Goal: Task Accomplishment & Management: Complete application form

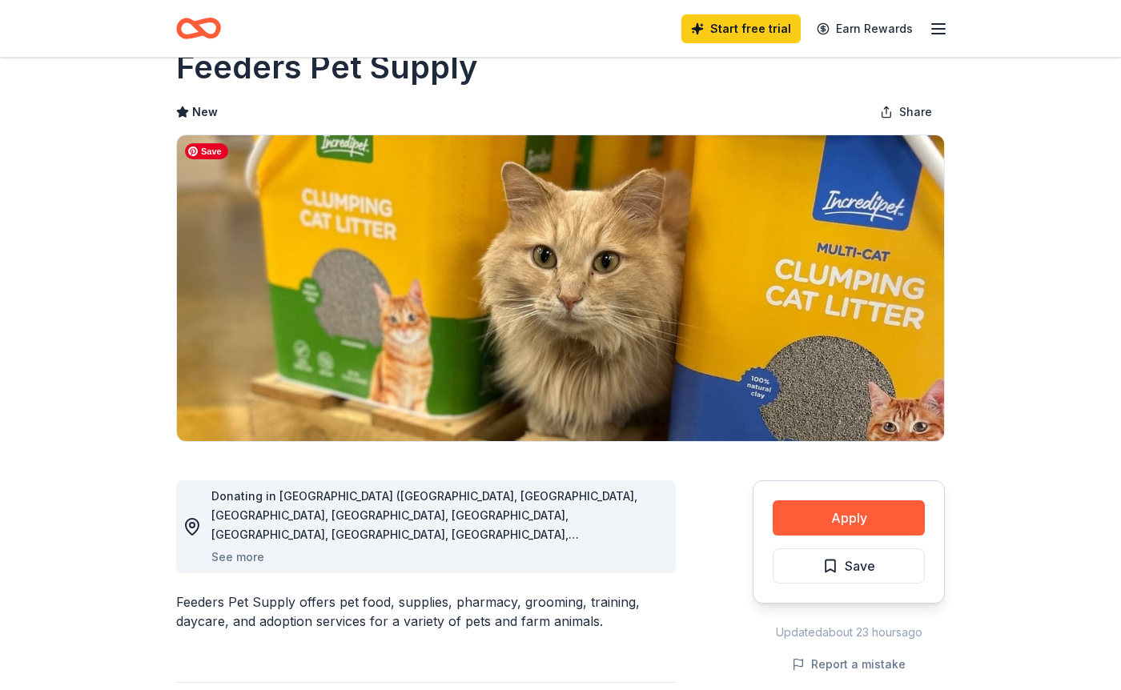
scroll to position [62, 0]
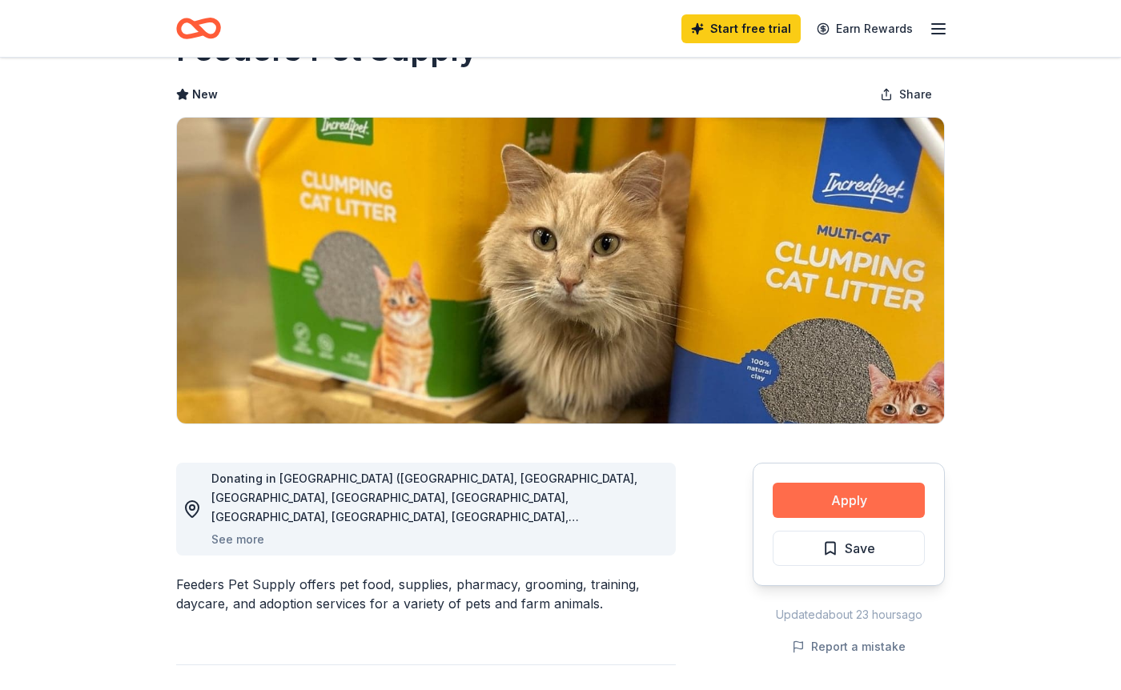
click at [828, 509] on button "Apply" at bounding box center [849, 500] width 152 height 35
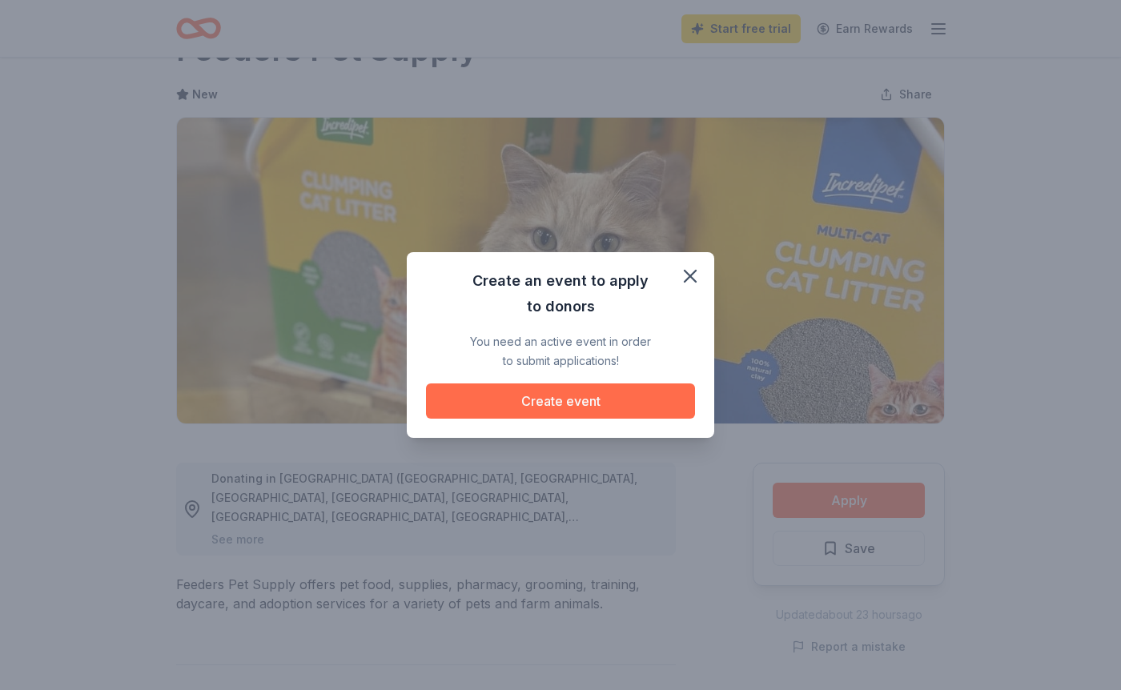
click at [614, 412] on button "Create event" at bounding box center [560, 401] width 269 height 35
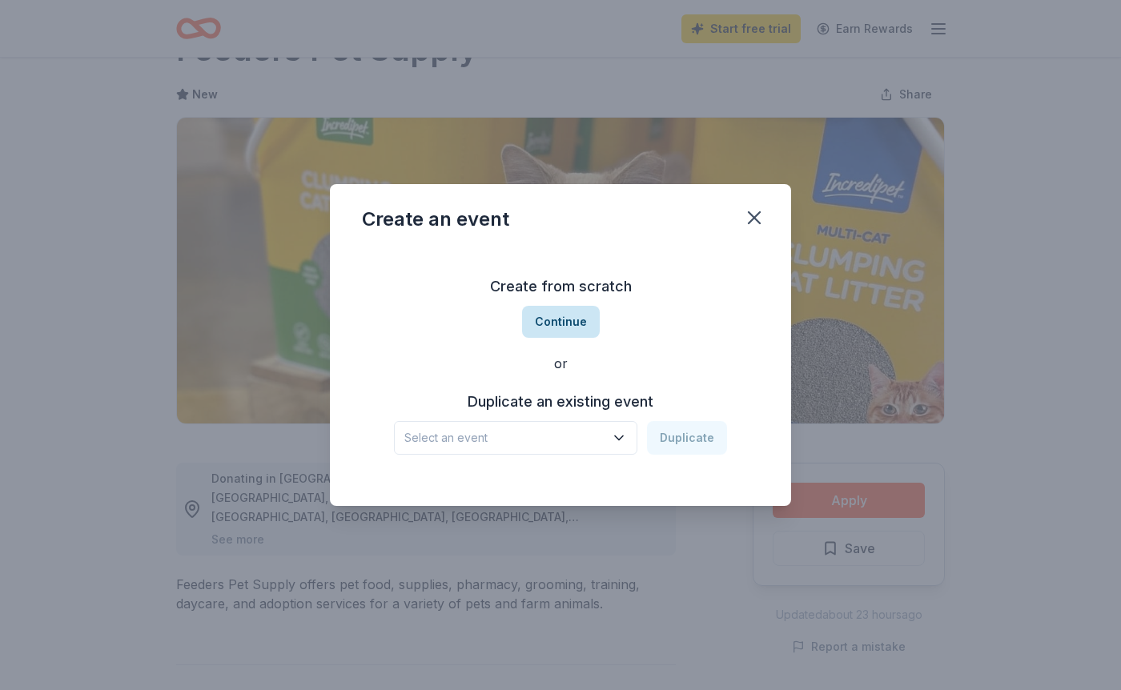
click at [571, 323] on button "Continue" at bounding box center [561, 322] width 78 height 32
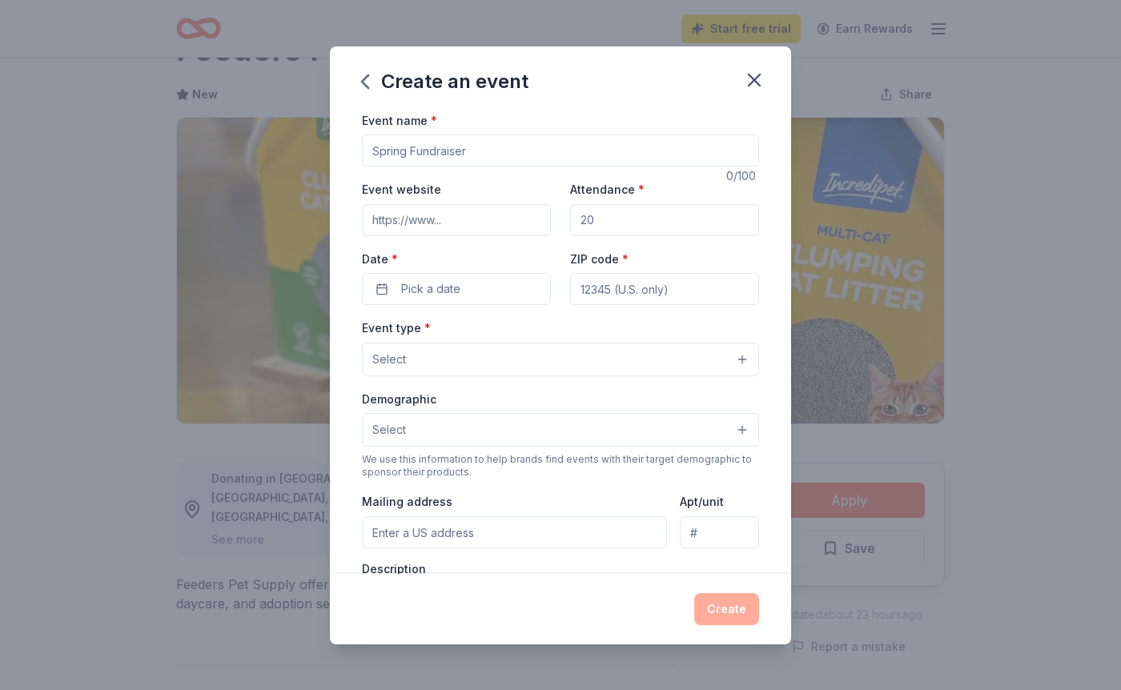
drag, startPoint x: 484, startPoint y: 151, endPoint x: 361, endPoint y: 151, distance: 122.5
click at [362, 151] on input "Event name *" at bounding box center [560, 151] width 397 height 32
type input "Fall Hay Day"
click at [424, 224] on input "Event website" at bounding box center [456, 220] width 189 height 32
type input "[DOMAIN_NAME]"
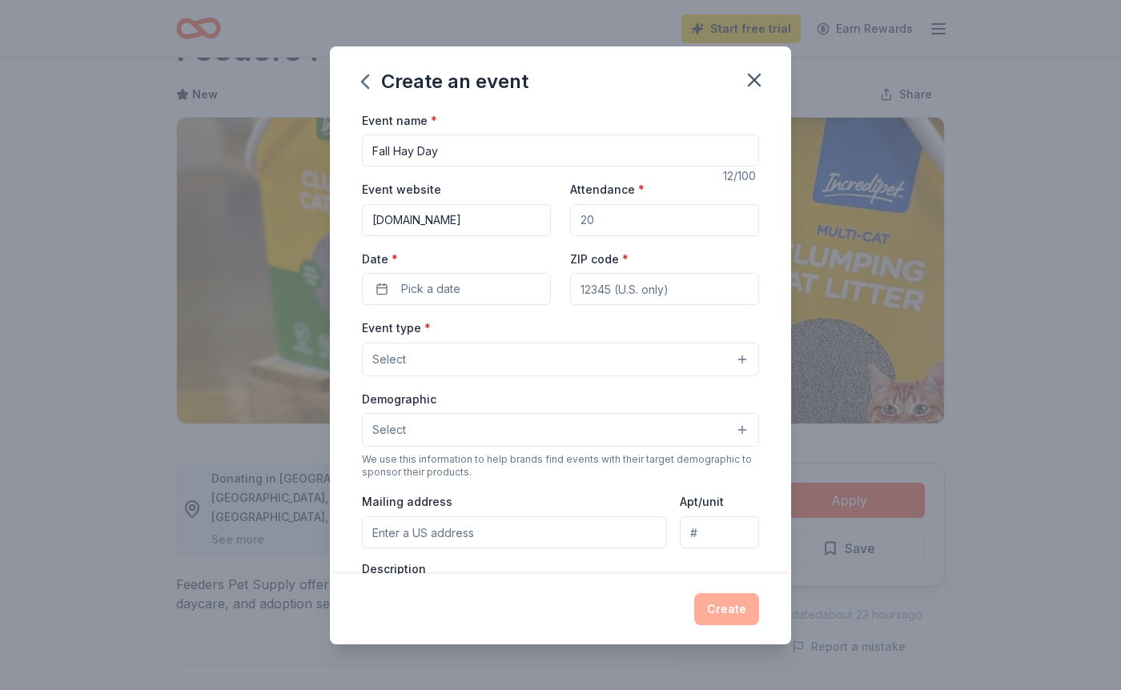
click at [369, 225] on input "[DOMAIN_NAME]" at bounding box center [456, 220] width 189 height 32
click at [597, 220] on input "Attendance *" at bounding box center [664, 220] width 189 height 32
type input "5"
type input "40"
click at [485, 288] on button "Pick a date" at bounding box center [456, 289] width 189 height 32
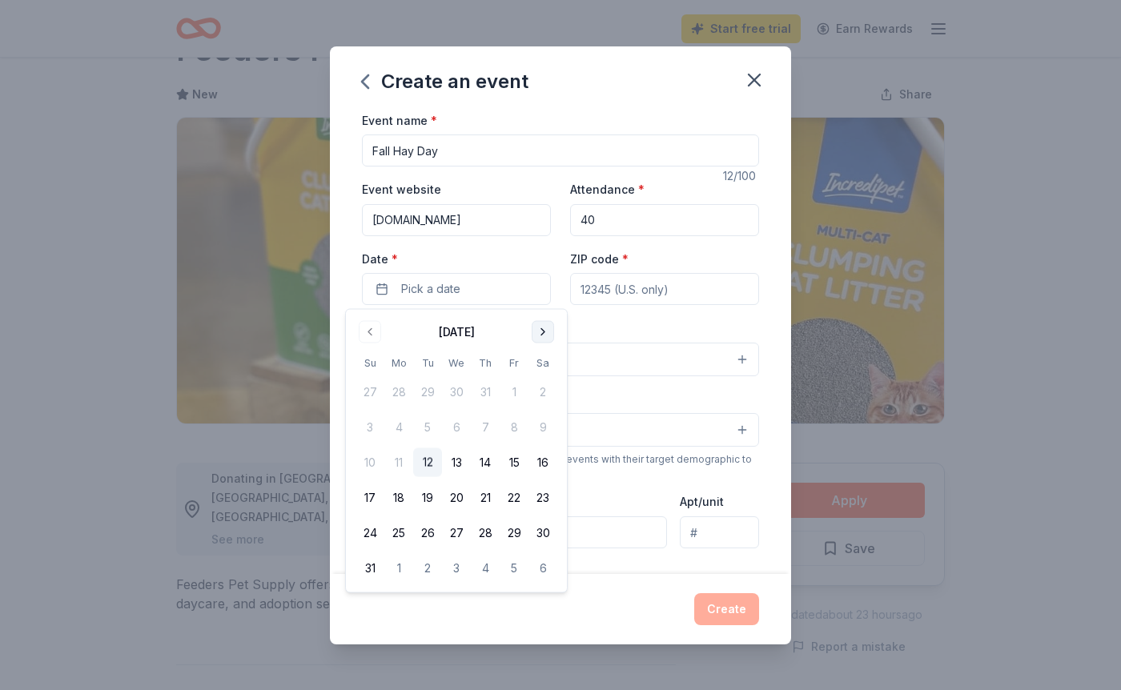
click at [542, 334] on button "Go to next month" at bounding box center [543, 332] width 22 height 22
click at [545, 498] on button "25" at bounding box center [543, 498] width 29 height 29
click at [618, 291] on input "ZIP code *" at bounding box center [664, 289] width 189 height 32
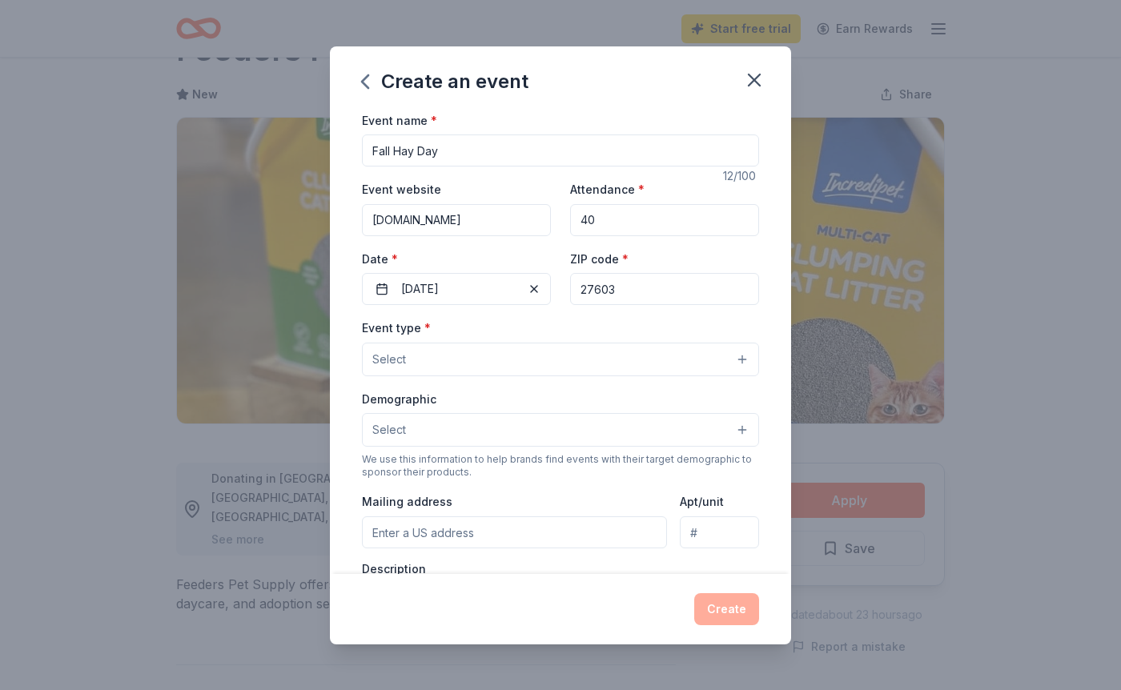
type input "27603"
click at [492, 350] on button "Select" at bounding box center [560, 360] width 397 height 34
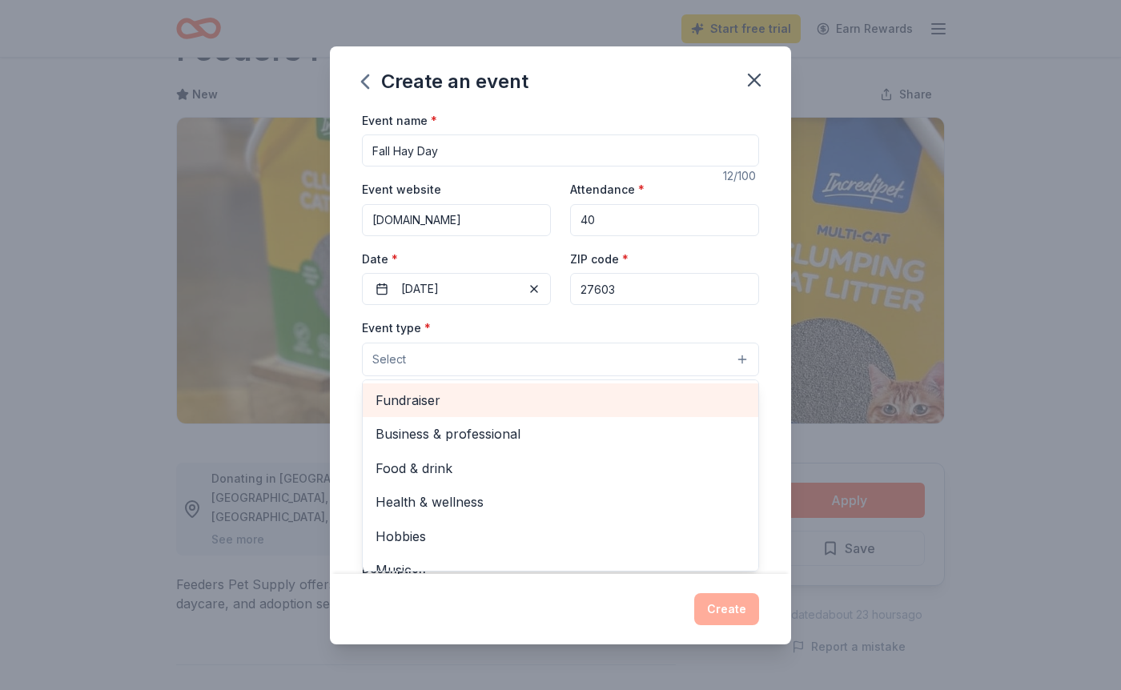
click at [491, 396] on span "Fundraiser" at bounding box center [561, 400] width 370 height 21
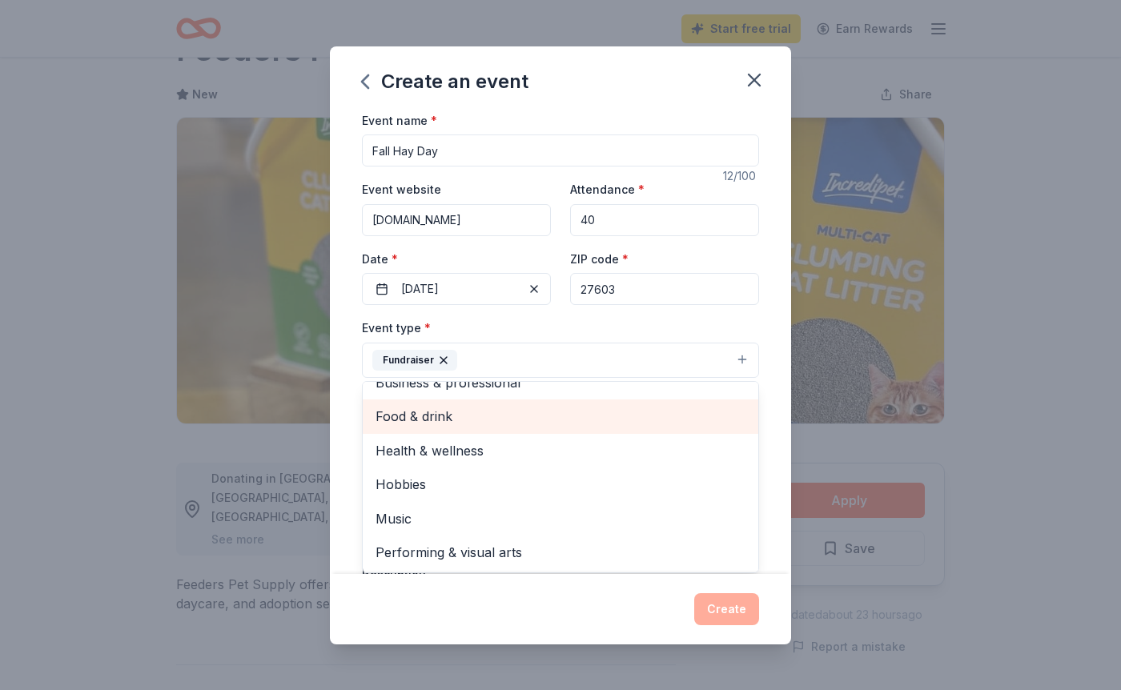
scroll to position [13, 0]
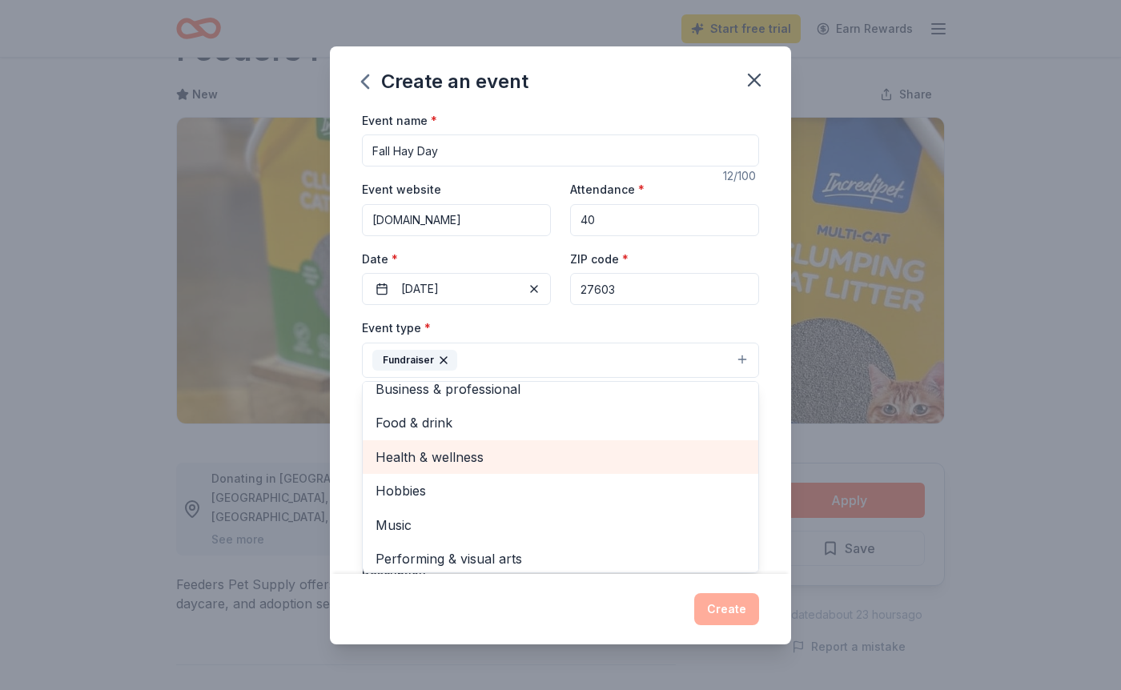
click at [477, 460] on span "Health & wellness" at bounding box center [561, 457] width 370 height 21
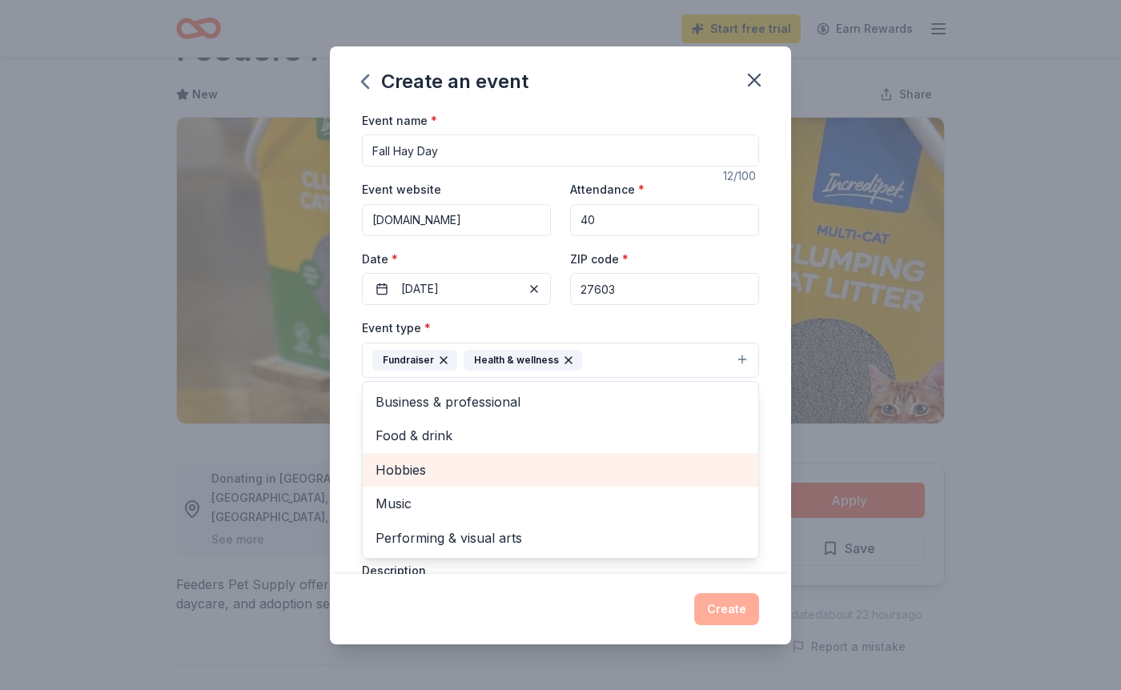
scroll to position [0, 0]
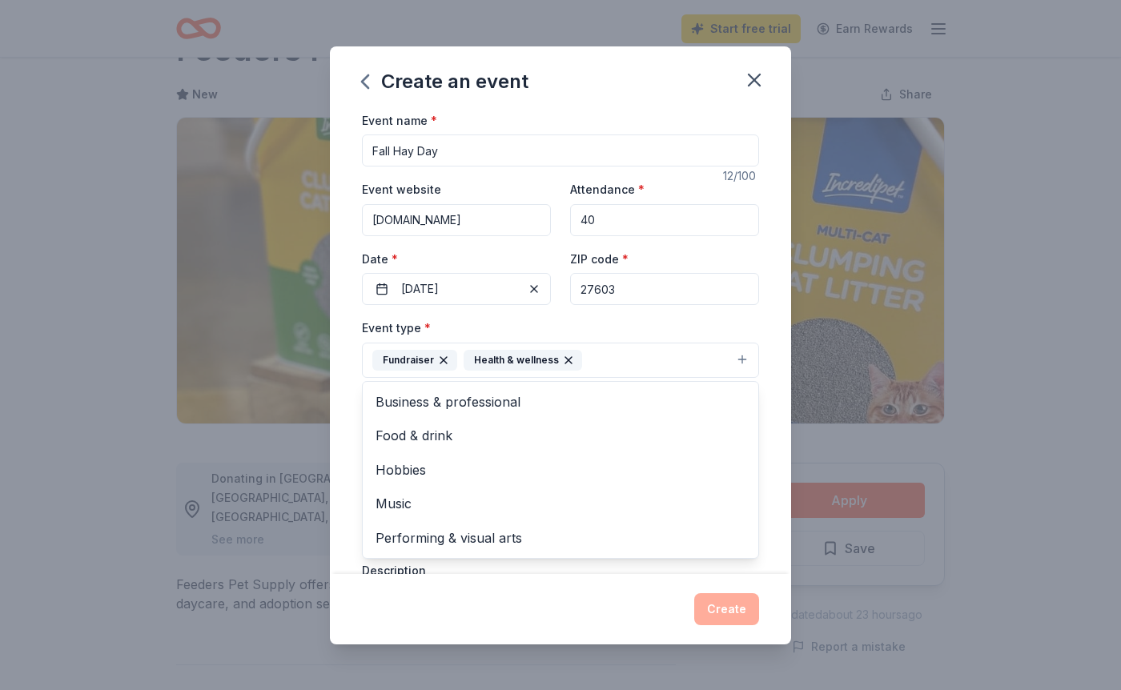
click at [626, 324] on div "Event type * Fundraiser Health & wellness Business & professional Food & drink …" at bounding box center [560, 348] width 397 height 60
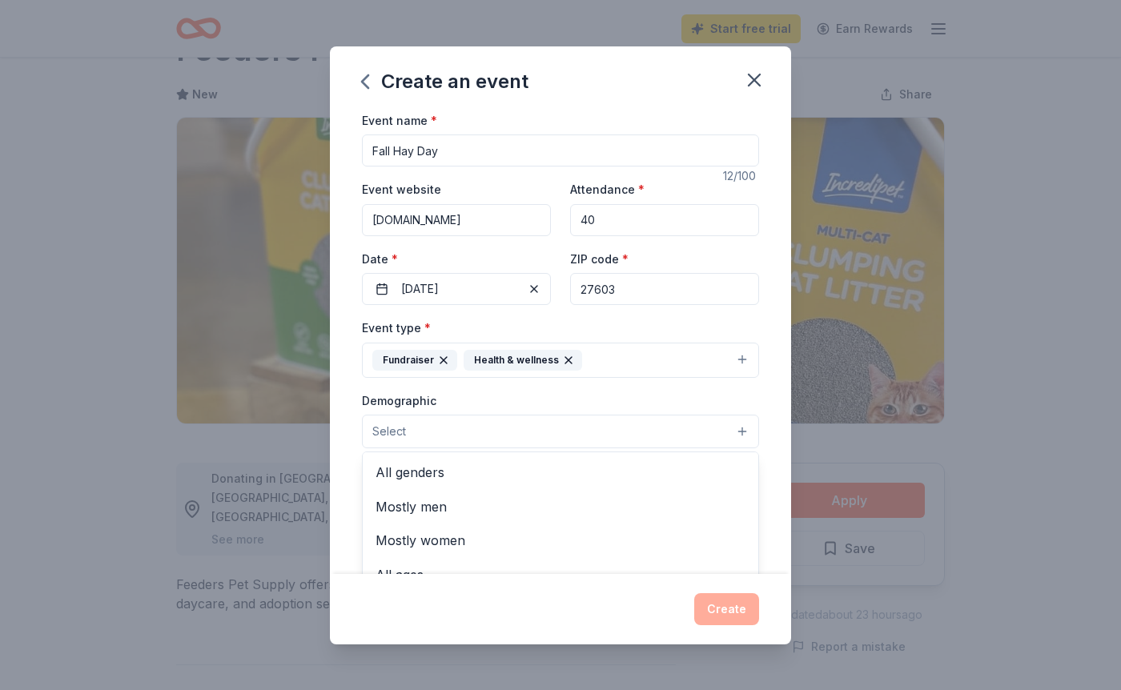
click at [586, 428] on button "Select" at bounding box center [560, 432] width 397 height 34
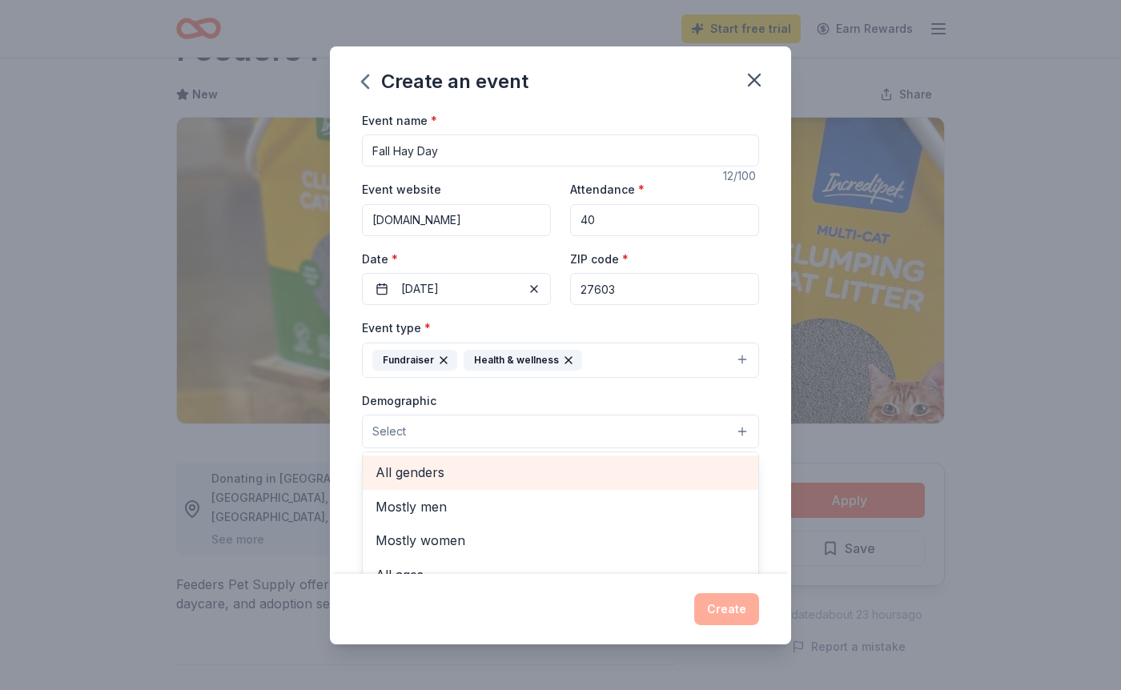
click at [570, 481] on span "All genders" at bounding box center [561, 472] width 370 height 21
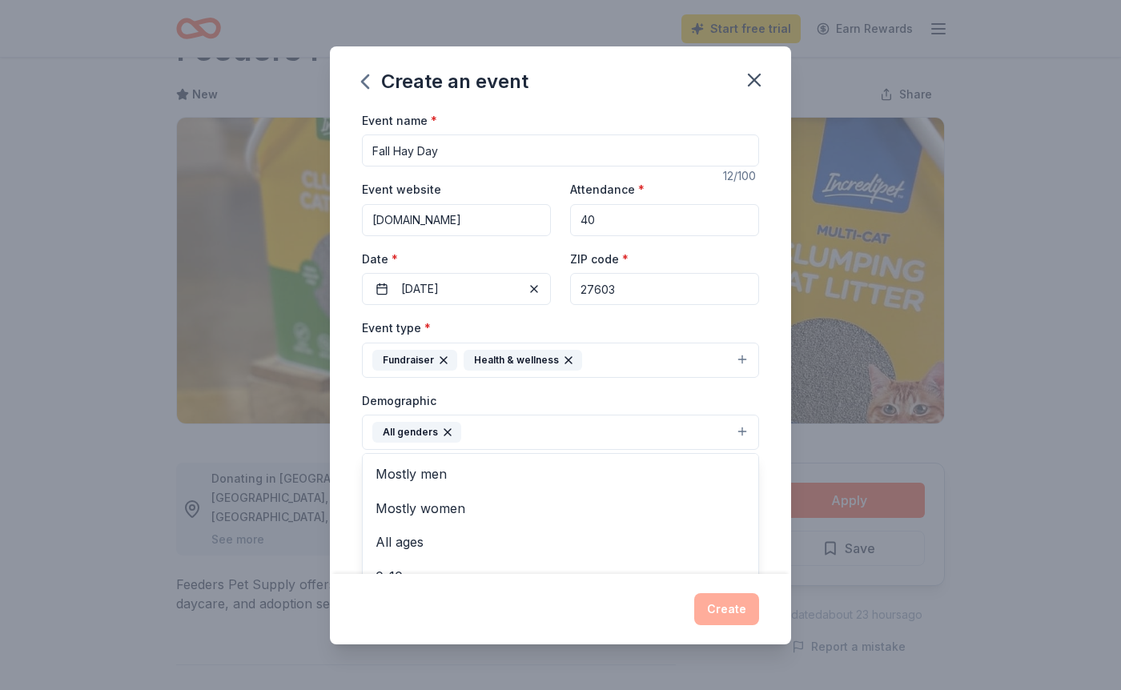
click at [693, 394] on div "Demographic All genders Mostly men Mostly women All ages [DEMOGRAPHIC_DATA] yrs…" at bounding box center [560, 421] width 397 height 60
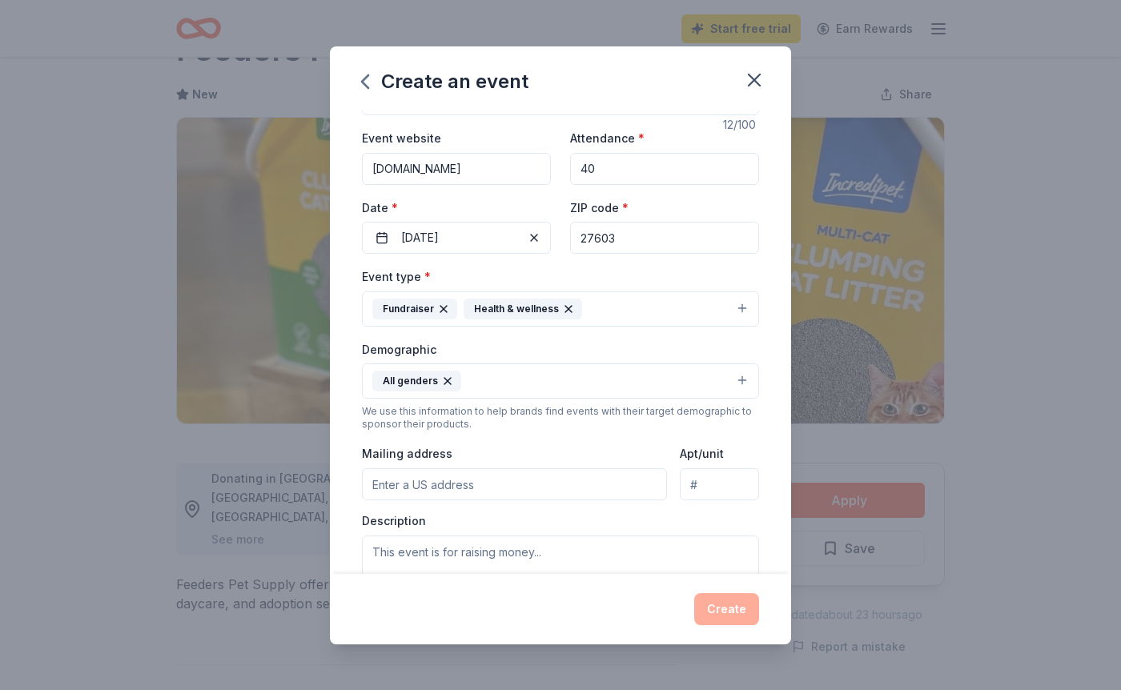
scroll to position [52, 0]
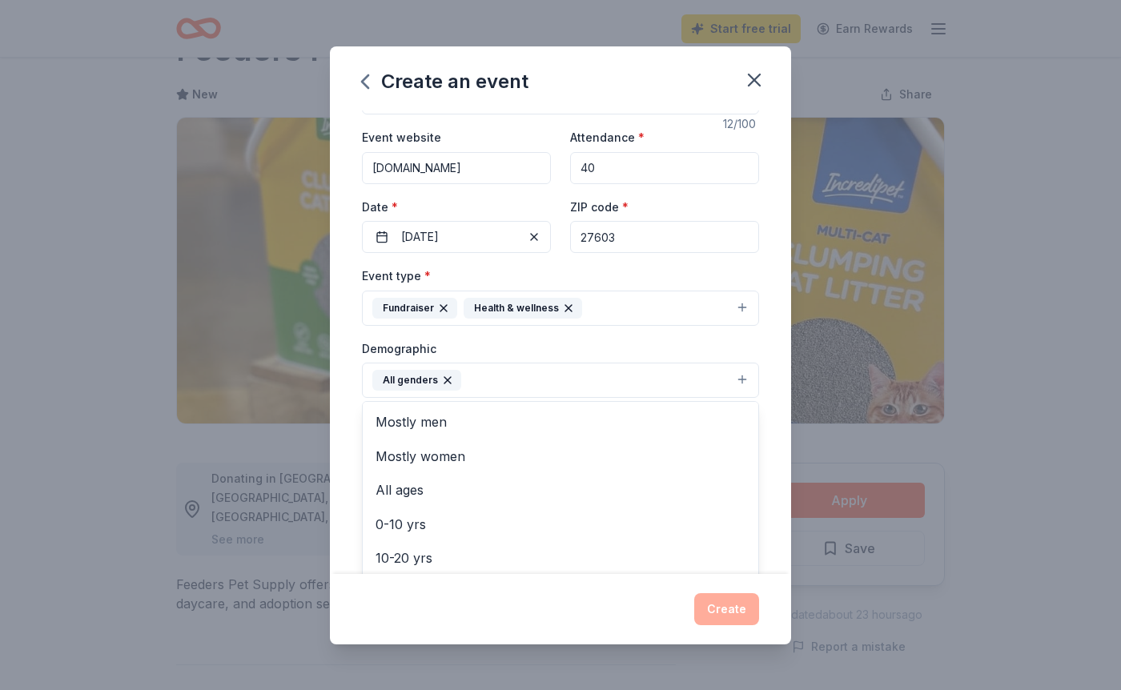
click at [641, 392] on button "All genders" at bounding box center [560, 380] width 397 height 35
click at [579, 446] on span "Mostly women" at bounding box center [561, 456] width 370 height 21
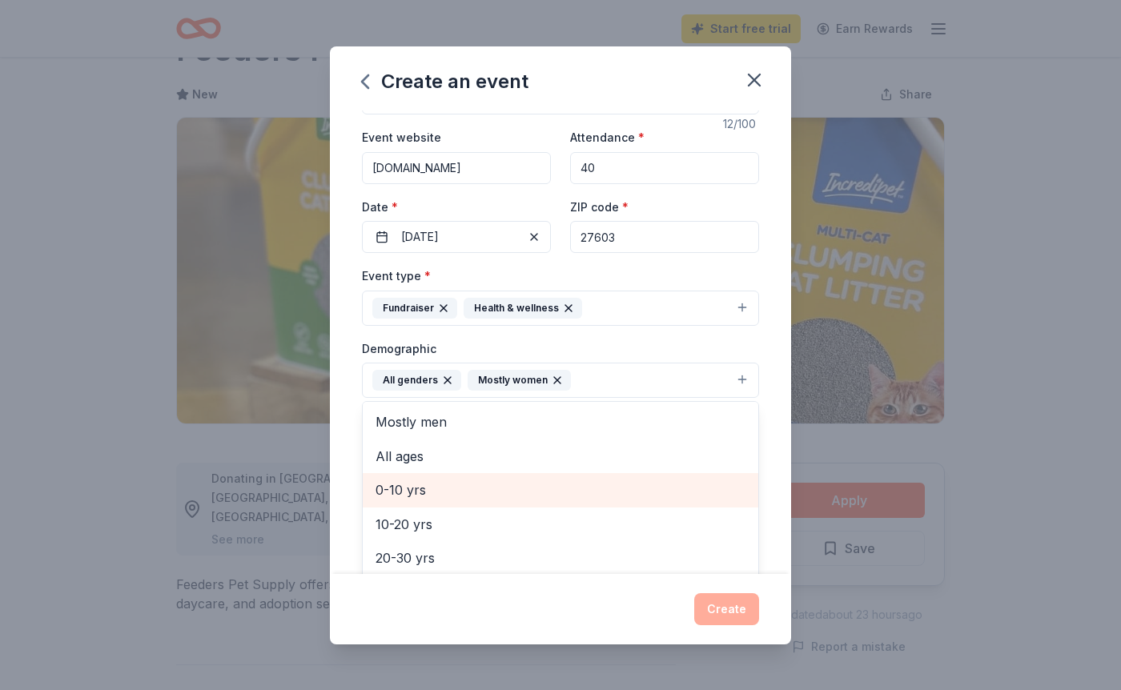
click at [550, 488] on span "0-10 yrs" at bounding box center [561, 490] width 370 height 21
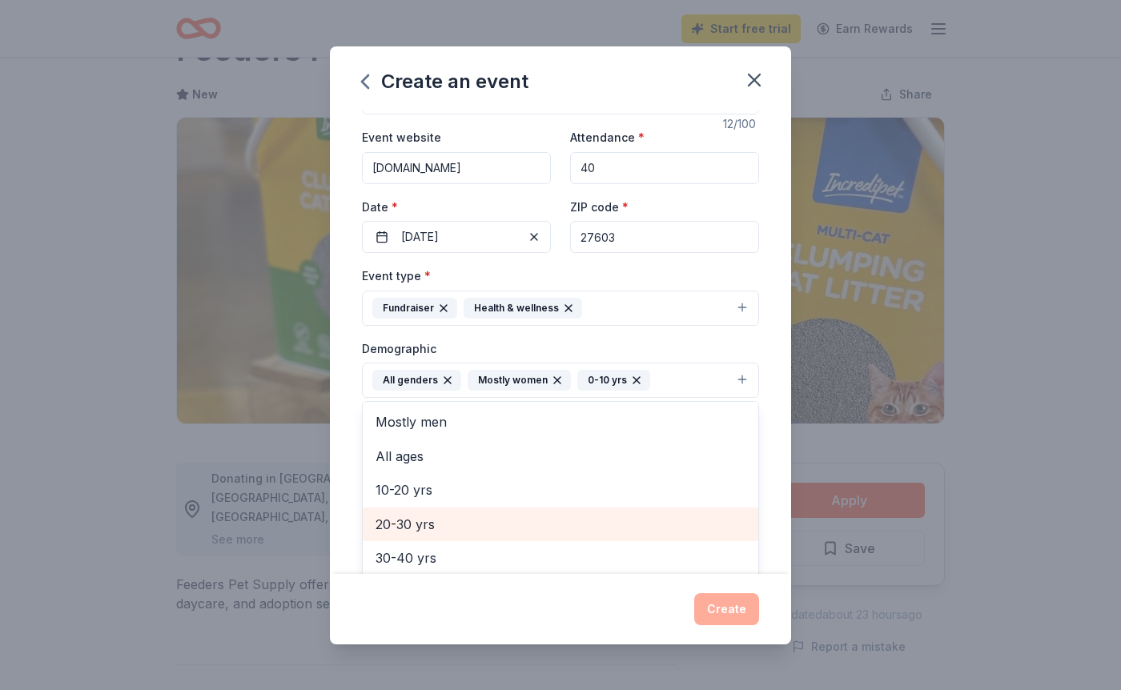
click at [549, 520] on span "20-30 yrs" at bounding box center [561, 524] width 370 height 21
click at [549, 533] on div "10-20 yrs" at bounding box center [561, 517] width 396 height 34
click at [543, 525] on span "30-40 yrs" at bounding box center [561, 517] width 370 height 21
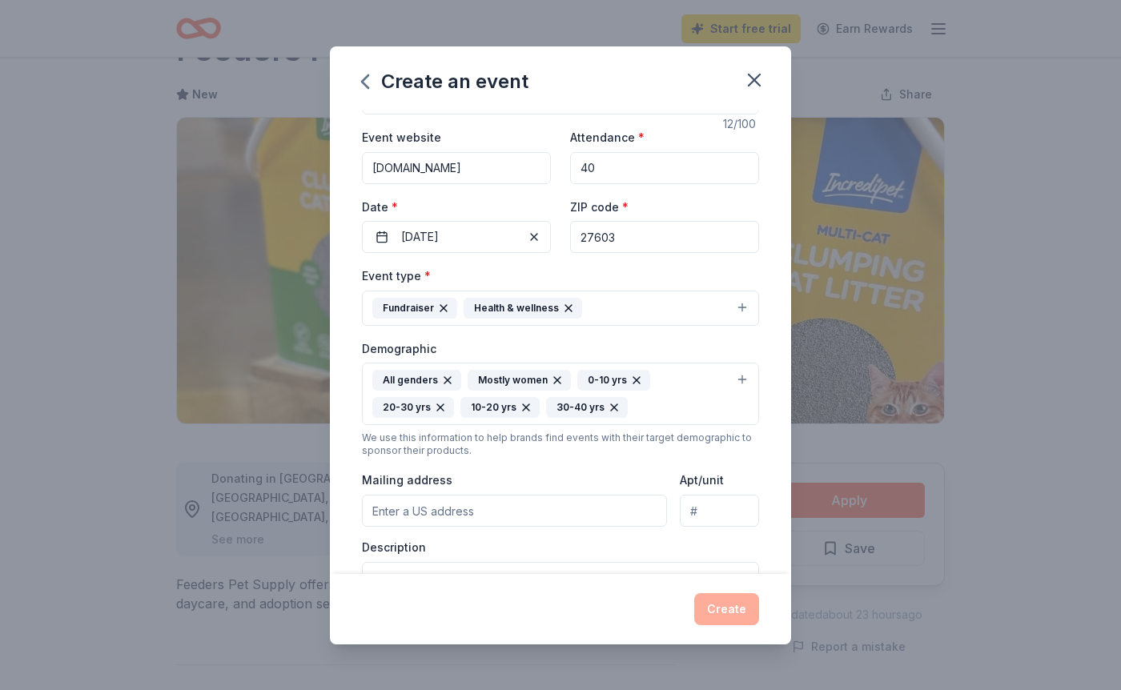
click at [523, 409] on icon "button" at bounding box center [526, 407] width 6 height 6
click at [522, 408] on icon "button" at bounding box center [528, 407] width 13 height 13
click at [434, 412] on icon "button" at bounding box center [440, 407] width 13 height 13
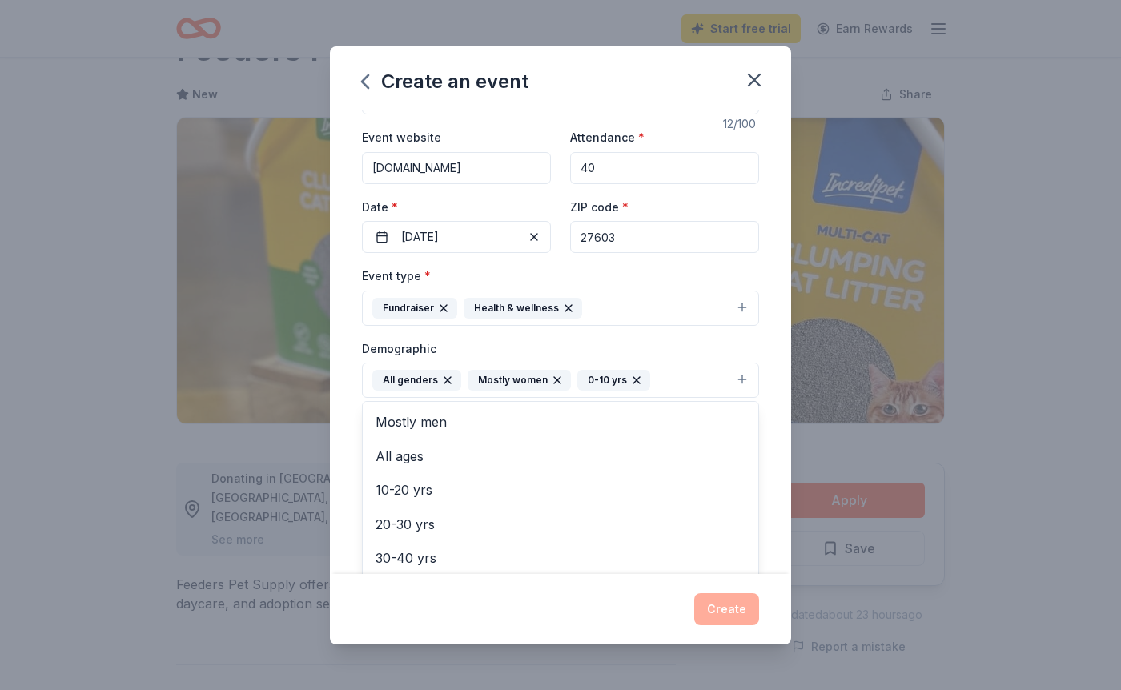
click at [639, 381] on div "0-10 yrs" at bounding box center [613, 380] width 73 height 21
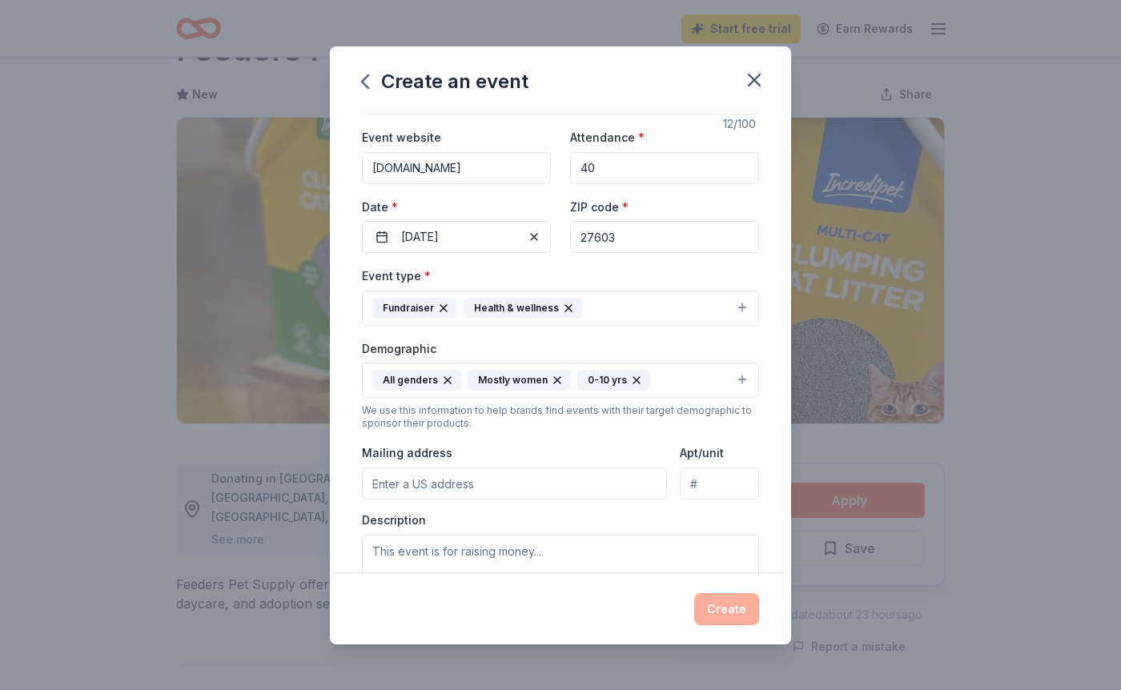
click at [634, 381] on icon "button" at bounding box center [636, 380] width 13 height 13
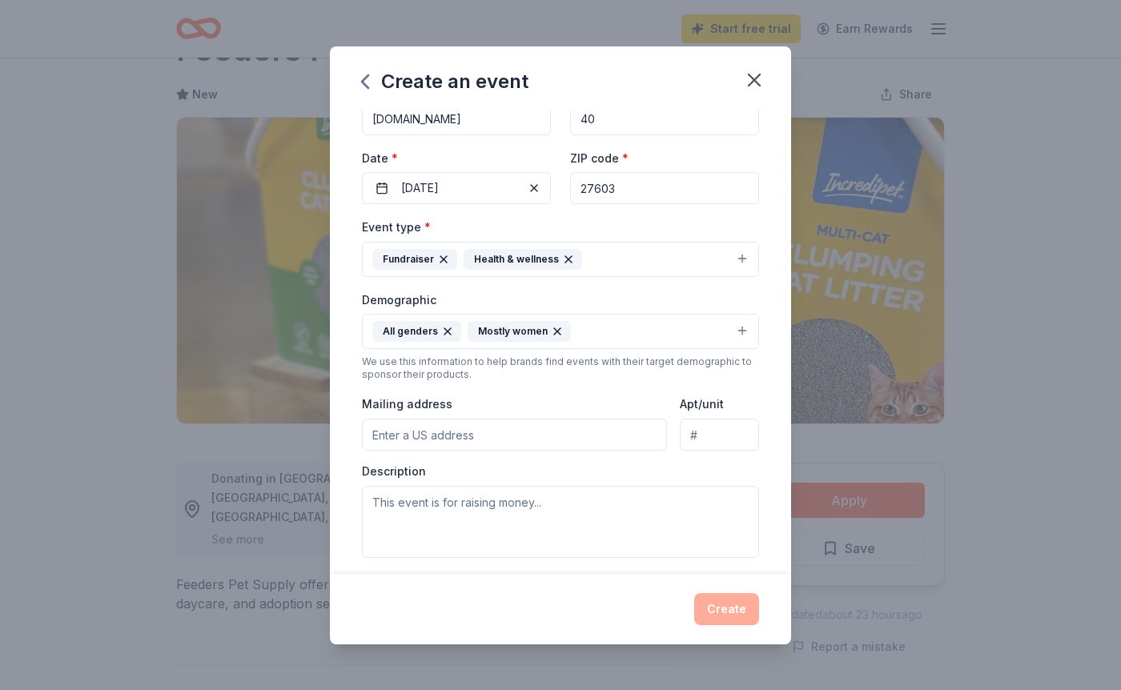
scroll to position [103, 0]
click at [609, 433] on input "Mailing address" at bounding box center [514, 432] width 305 height 32
paste input "Horses for Hope C/O [PERSON_NAME] [STREET_ADDRESS][PERSON_NAME] [PERSON_NAME], …"
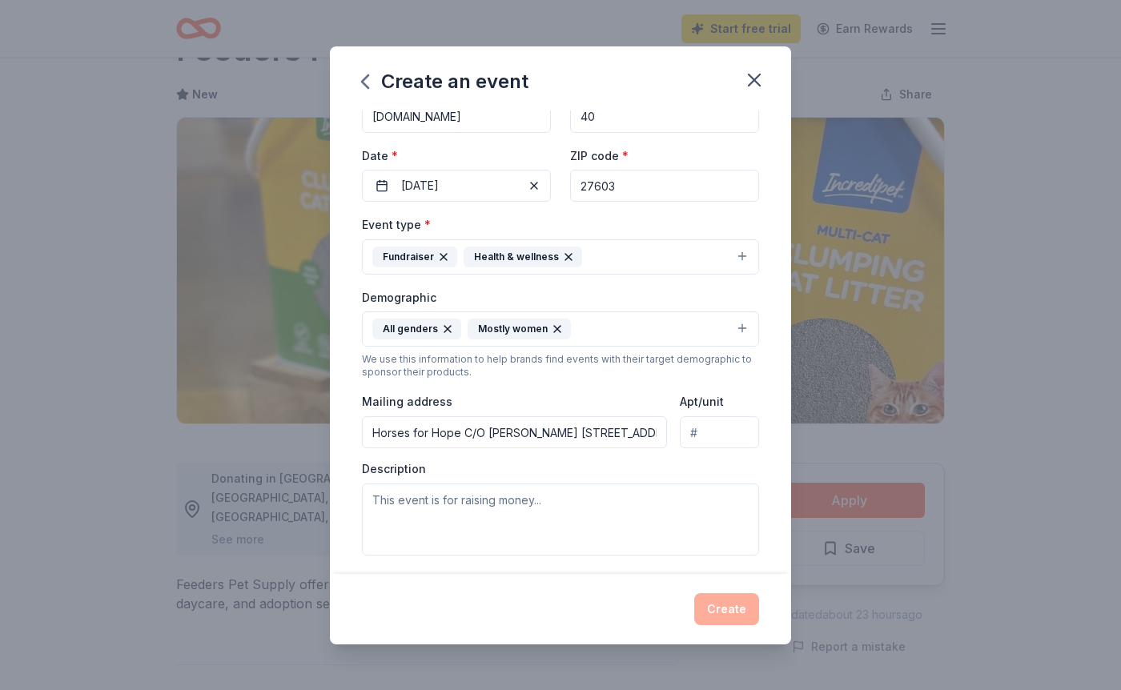
scroll to position [0, 148]
type input "Horses for Hope C/O [PERSON_NAME] [STREET_ADDRESS][PERSON_NAME] [PERSON_NAME], …"
click at [715, 437] on input "Apt/unit" at bounding box center [719, 432] width 79 height 32
click at [593, 514] on textarea at bounding box center [560, 520] width 397 height 72
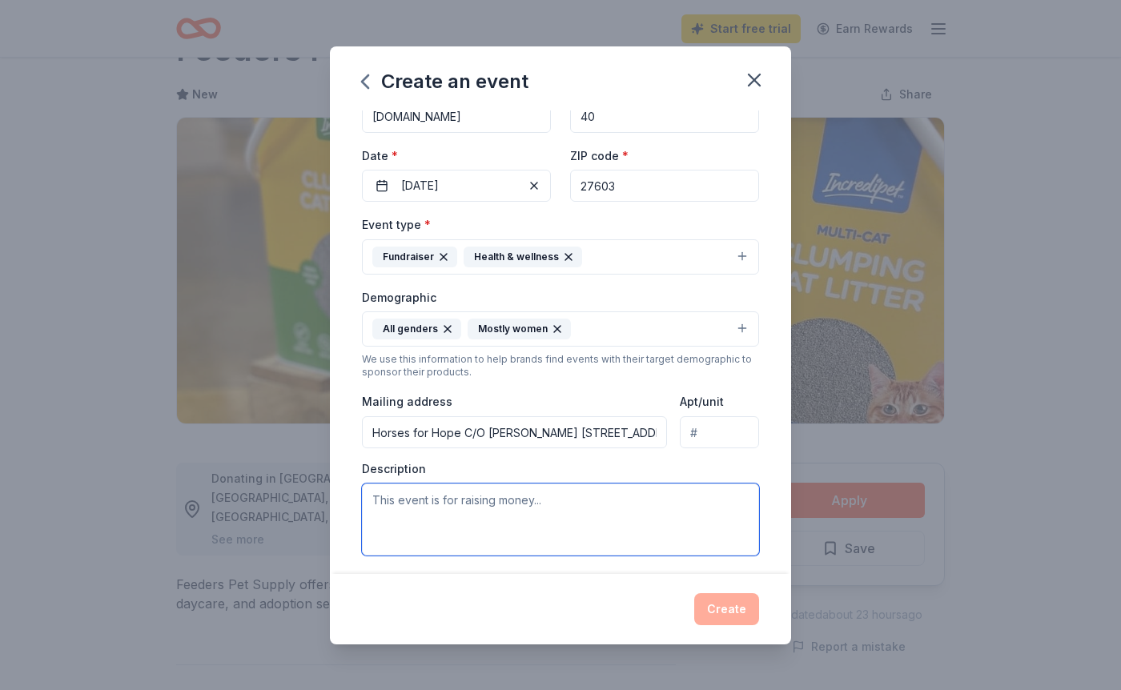
click at [531, 518] on textarea at bounding box center [560, 520] width 397 height 72
paste textarea "promotes wellness, strength, and hope— all in partnership with a horse."
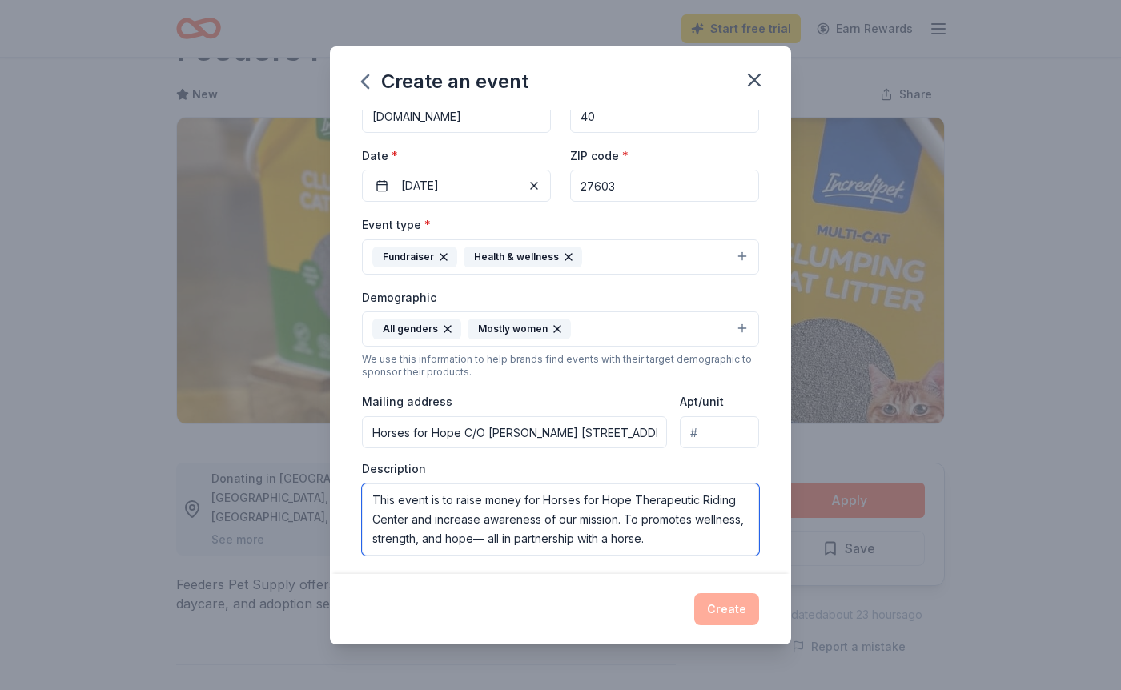
click at [693, 521] on textarea "This event is to raise money for Horses for Hope Therapeutic Riding Center and …" at bounding box center [560, 520] width 397 height 72
click at [666, 546] on textarea "This event is to raise money for Horses for Hope Therapeutic Riding Center and …" at bounding box center [560, 520] width 397 height 72
click at [690, 541] on textarea "This event is to raise money for Horses for Hope Therapeutic Riding Center and …" at bounding box center [560, 520] width 397 height 72
click at [625, 521] on textarea "This event is to raise money for Horses for Hope Therapeutic Riding Center and …" at bounding box center [560, 520] width 397 height 72
click at [665, 549] on textarea "This event is to raise money for Horses for Hope Therapeutic Riding Center and …" at bounding box center [560, 520] width 397 height 72
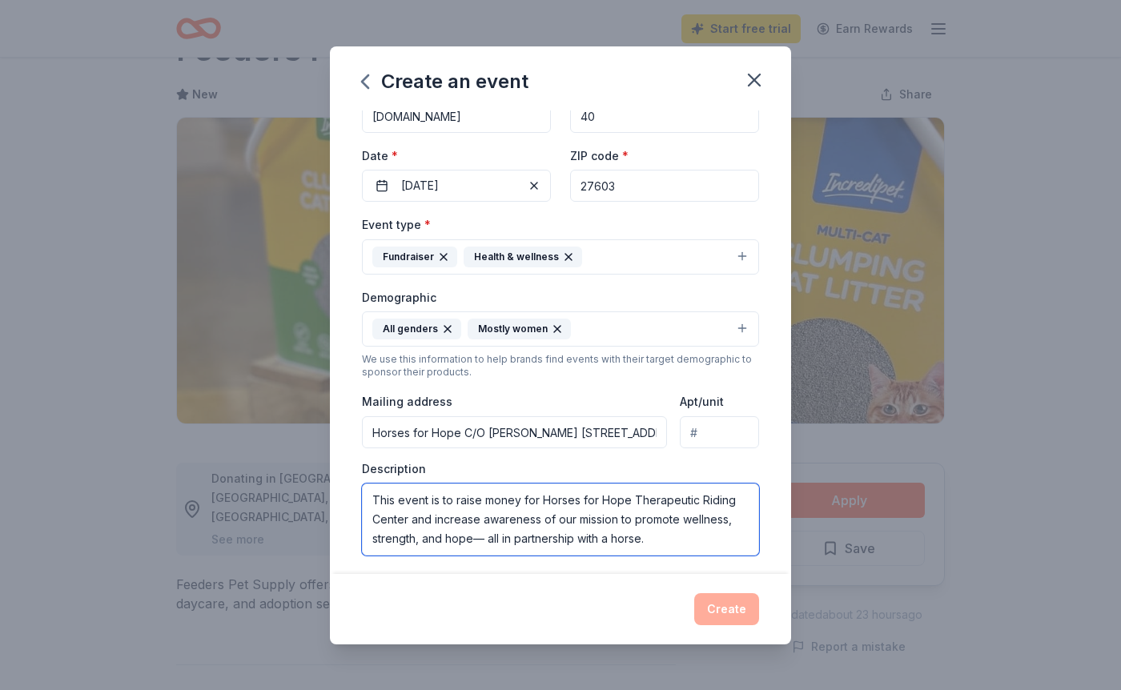
click at [668, 538] on textarea "This event is to raise money for Horses for Hope Therapeutic Riding Center and …" at bounding box center [560, 520] width 397 height 72
click at [485, 537] on textarea "This event is to raise money for Horses for Hope Therapeutic Riding Center and …" at bounding box center [560, 520] width 397 height 72
click at [693, 544] on textarea "This event is to raise money for Horses for Hope Therapeutic Riding Center and …" at bounding box center [560, 520] width 397 height 72
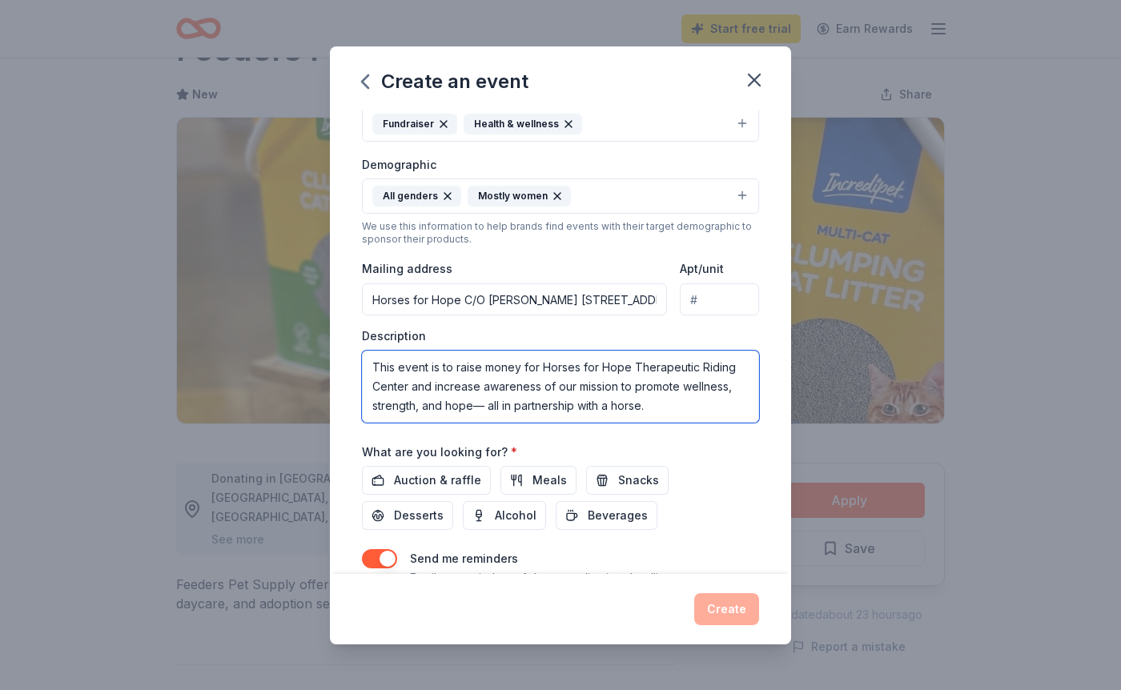
scroll to position [305, 0]
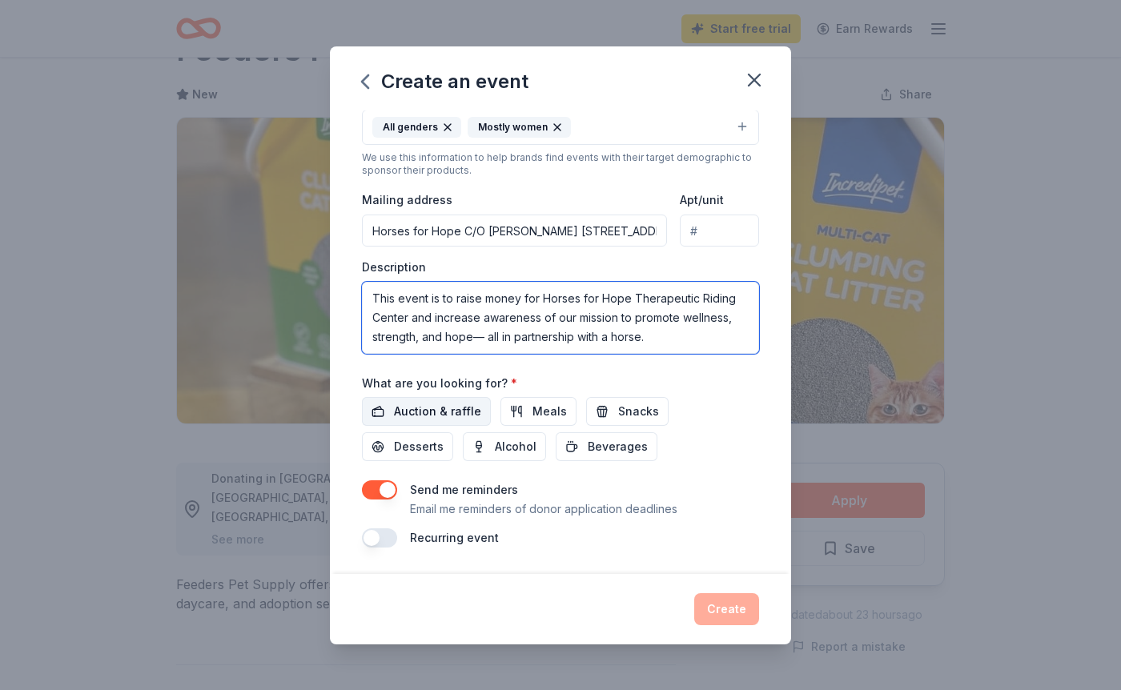
type textarea "This event is to raise money for Horses for Hope Therapeutic Riding Center and …"
click at [436, 415] on span "Auction & raffle" at bounding box center [437, 411] width 87 height 19
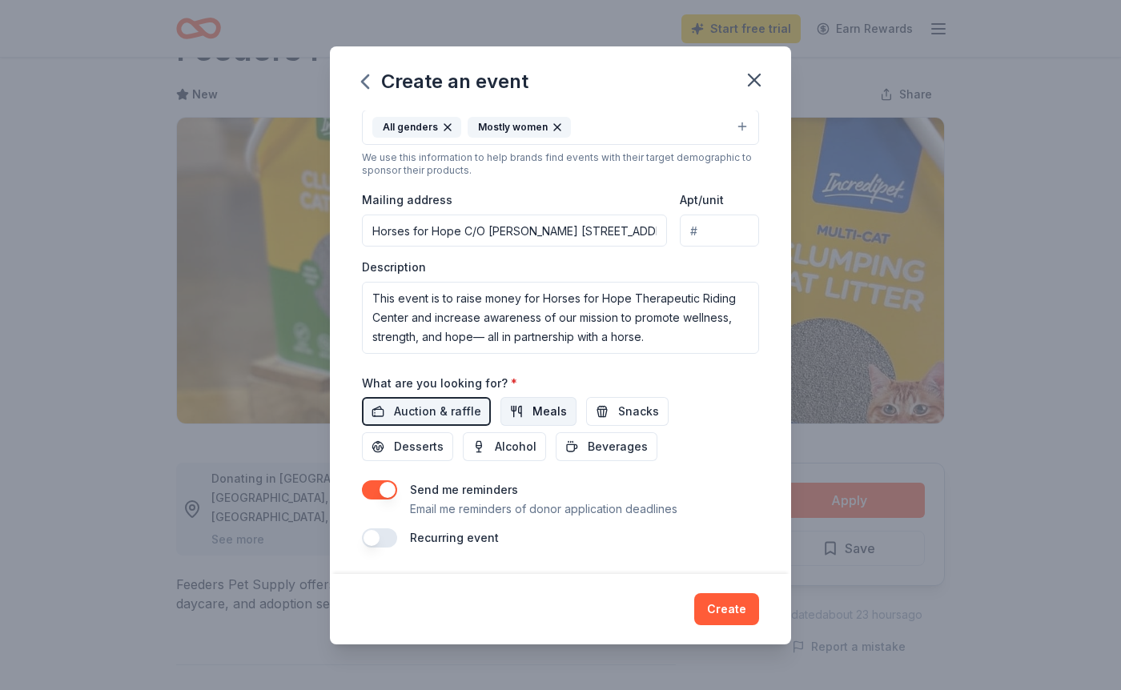
click at [520, 421] on button "Meals" at bounding box center [538, 411] width 76 height 29
click at [603, 411] on button "Snacks" at bounding box center [627, 411] width 82 height 29
click at [444, 437] on span "Desserts" at bounding box center [419, 446] width 50 height 19
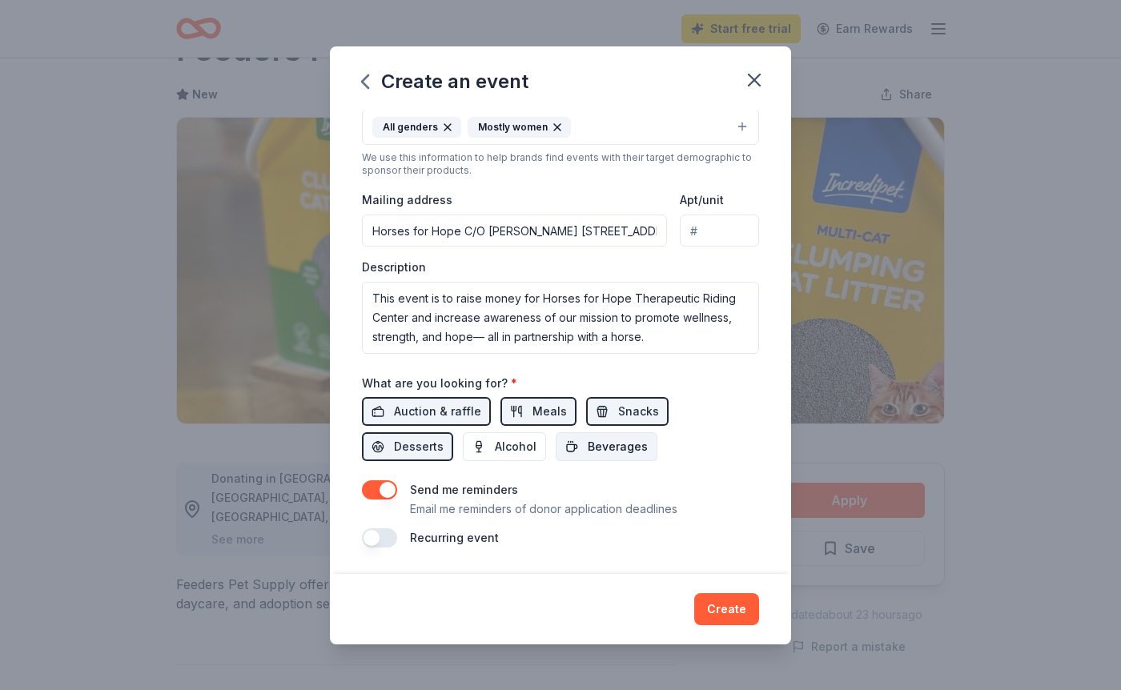
click at [588, 449] on span "Beverages" at bounding box center [618, 446] width 60 height 19
click at [730, 613] on button "Create" at bounding box center [726, 609] width 65 height 32
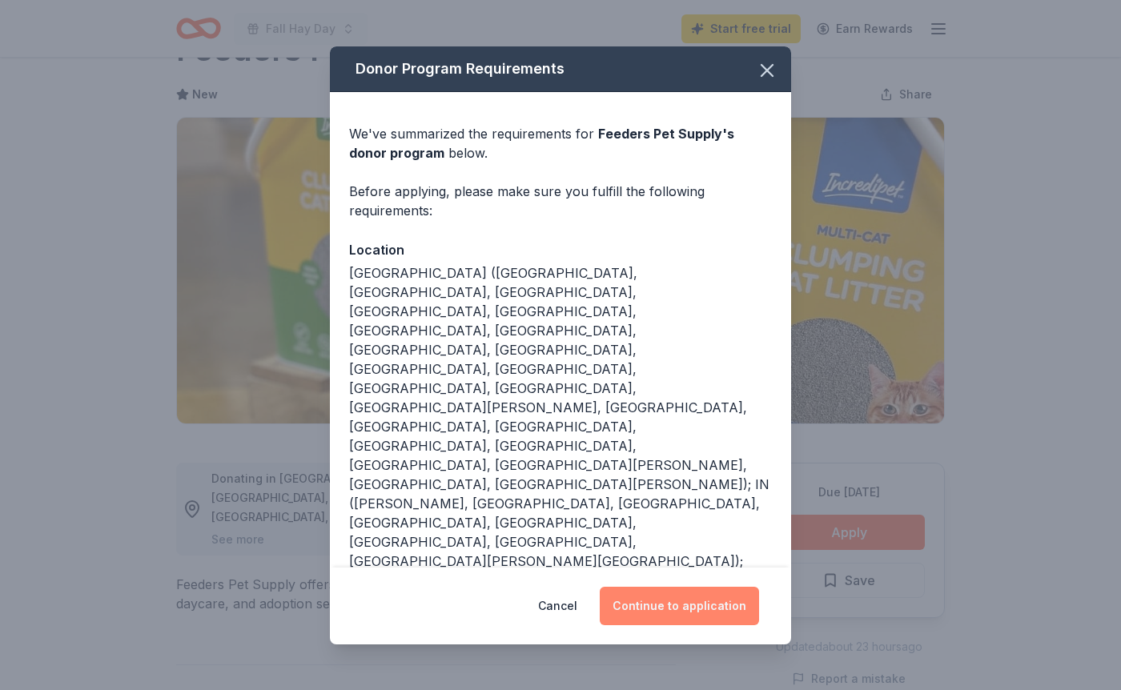
click at [677, 605] on button "Continue to application" at bounding box center [679, 606] width 159 height 38
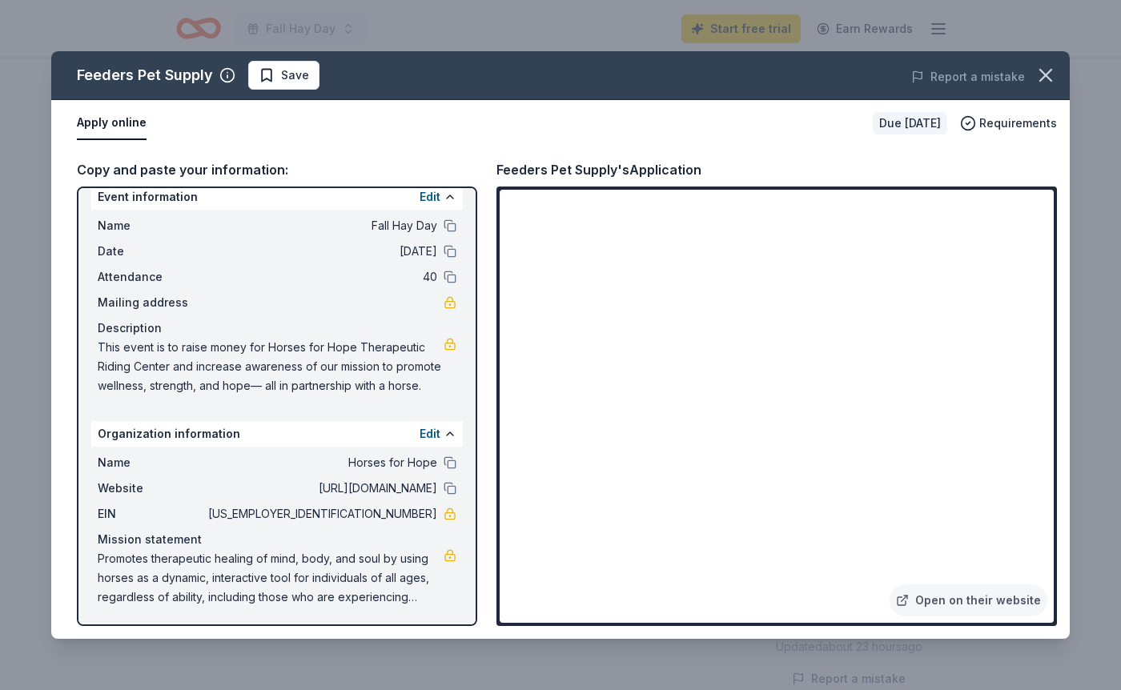
scroll to position [18, 0]
